Goal: Task Accomplishment & Management: Manage account settings

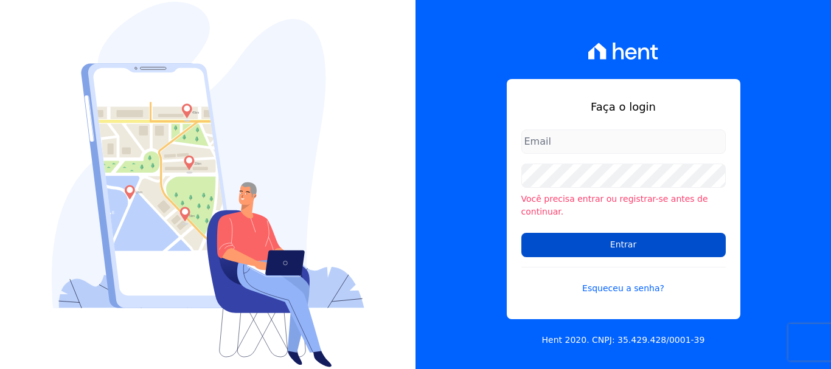
type input "[EMAIL_ADDRESS][DOMAIN_NAME]"
click at [627, 239] on input "Entrar" at bounding box center [623, 245] width 204 height 24
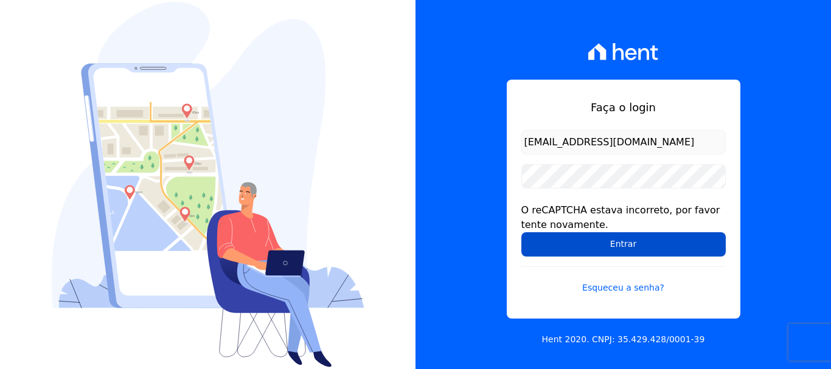
click at [563, 235] on input "Entrar" at bounding box center [623, 244] width 204 height 24
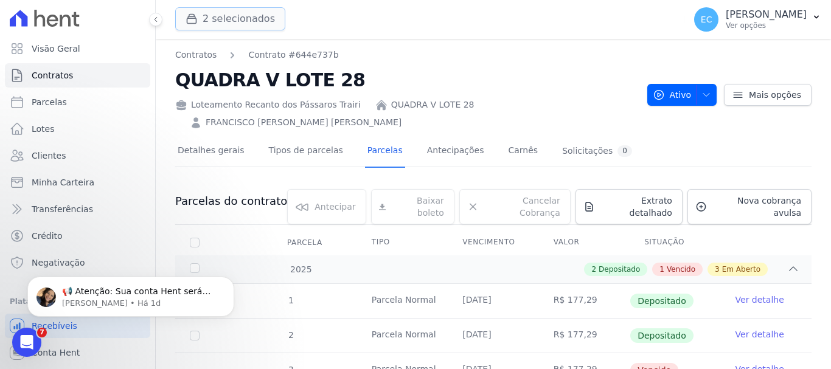
click at [252, 25] on button "2 selecionados" at bounding box center [230, 18] width 110 height 23
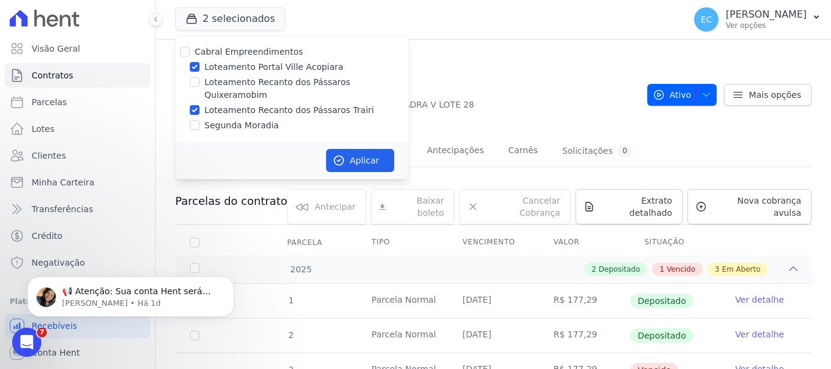
click at [284, 66] on label "Loteamento Portal Ville Acopiara" at bounding box center [273, 67] width 139 height 13
click at [200, 66] on input "Loteamento Portal Ville Acopiara" at bounding box center [195, 67] width 10 height 10
checkbox input "false"
click at [388, 151] on button "Aplicar" at bounding box center [360, 160] width 68 height 23
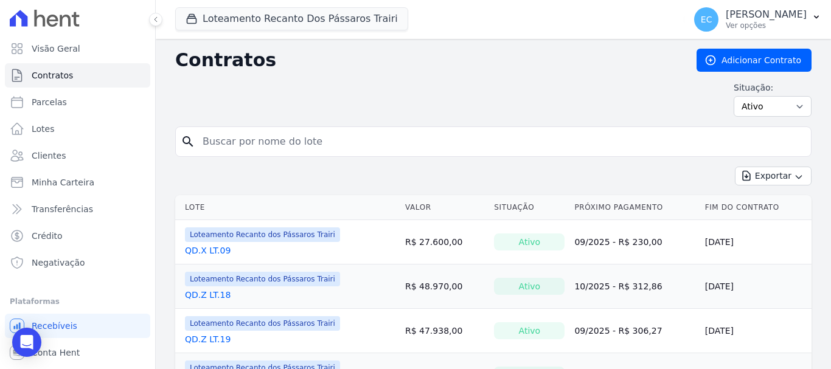
click at [220, 134] on input "search" at bounding box center [500, 142] width 611 height 24
type input "v"
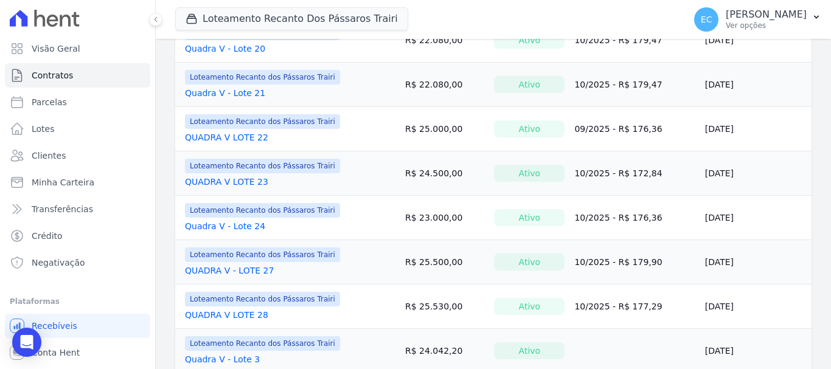
scroll to position [1014, 0]
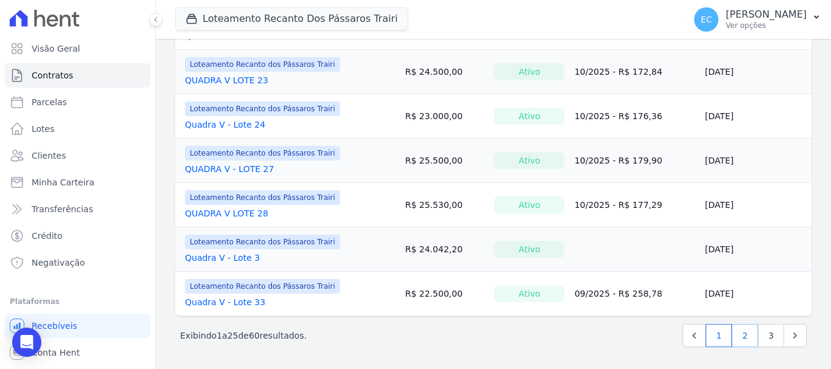
click at [735, 336] on link "2" at bounding box center [745, 335] width 26 height 23
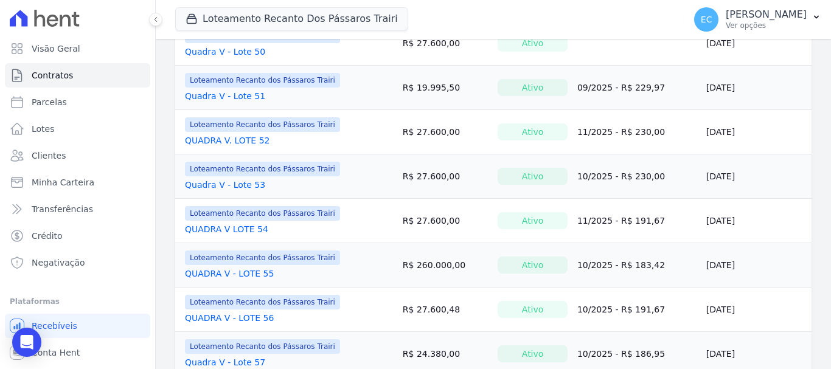
scroll to position [913, 0]
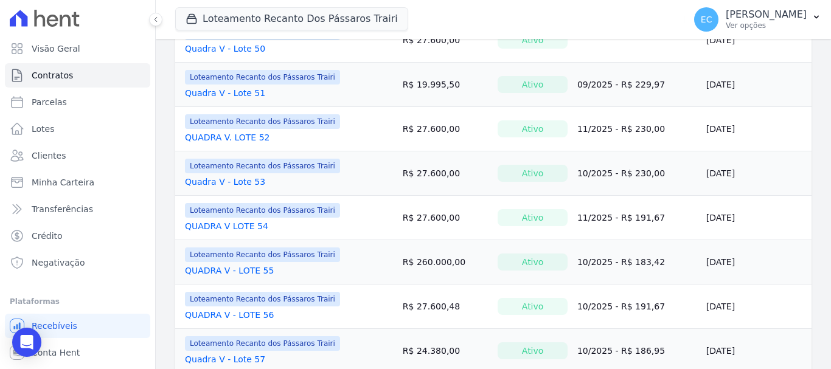
click at [260, 270] on link "QUADRA V - LOTE 55" at bounding box center [229, 271] width 89 height 12
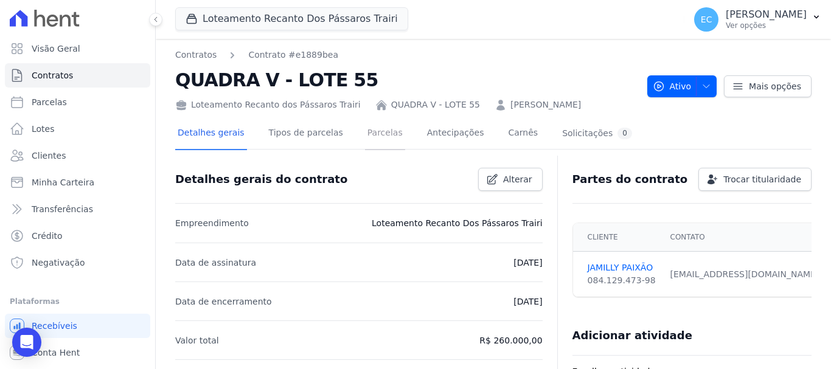
click at [375, 128] on link "Parcelas" at bounding box center [385, 134] width 40 height 32
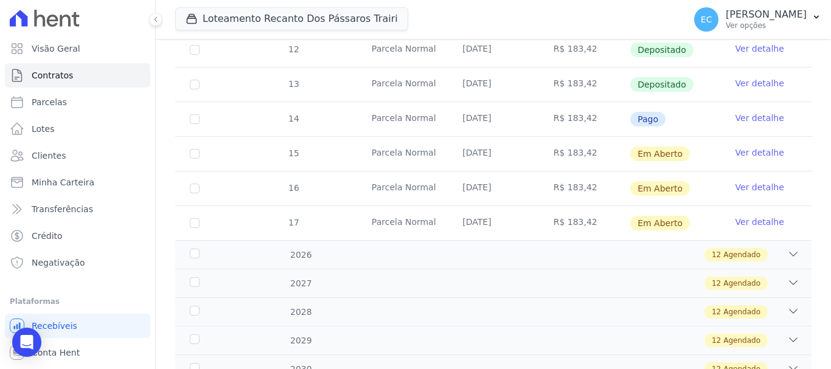
scroll to position [487, 0]
